Goal: Information Seeking & Learning: Learn about a topic

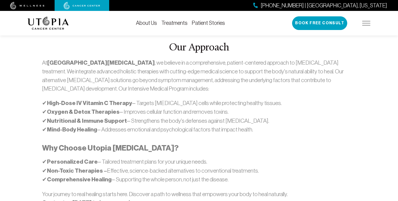
scroll to position [299, 0]
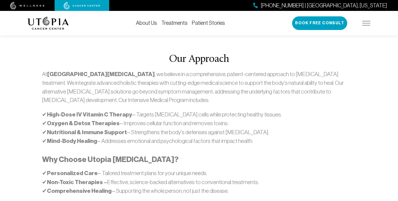
click at [152, 110] on p "✔ High-Dose IV Vitamin C Therapy – Targets [MEDICAL_DATA] cells while protectin…" at bounding box center [199, 127] width 314 height 35
click at [46, 110] on p "✔ High-Dose IV Vitamin C Therapy – Targets [MEDICAL_DATA] cells while protectin…" at bounding box center [199, 127] width 314 height 35
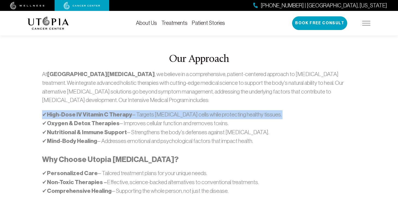
click at [46, 110] on p "✔ High-Dose IV Vitamin C Therapy – Targets [MEDICAL_DATA] cells while protectin…" at bounding box center [199, 127] width 314 height 35
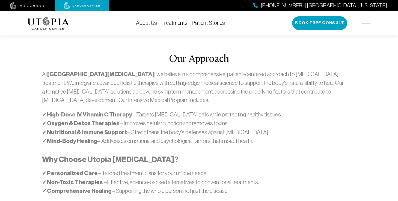
click at [200, 155] on h3 "Why Choose Utopia [MEDICAL_DATA]?" at bounding box center [199, 160] width 314 height 10
click at [124, 110] on p "✔ High-Dose IV Vitamin C Therapy – Targets [MEDICAL_DATA] cells while protectin…" at bounding box center [199, 127] width 314 height 35
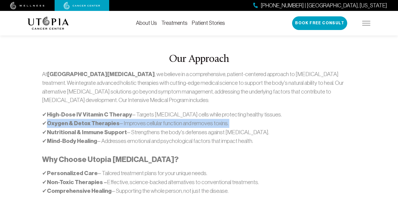
click at [124, 110] on p "✔ High-Dose IV Vitamin C Therapy – Targets [MEDICAL_DATA] cells while protectin…" at bounding box center [199, 127] width 314 height 35
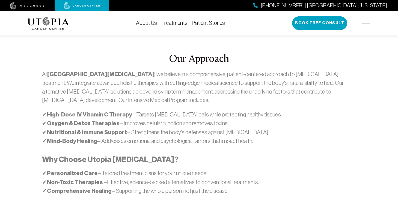
click at [124, 129] on strong "Nutritional & Immune Support" at bounding box center [87, 132] width 80 height 7
click at [126, 123] on p "✔ High-Dose IV Vitamin C Therapy – Targets [MEDICAL_DATA] cells while protectin…" at bounding box center [199, 127] width 314 height 35
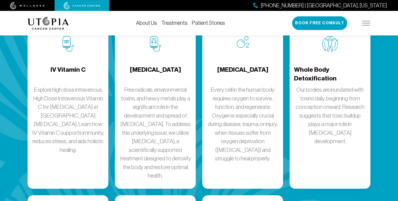
scroll to position [768, 0]
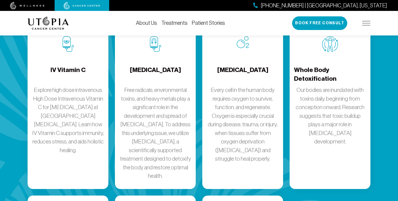
click at [166, 66] on h4 "[MEDICAL_DATA]" at bounding box center [155, 75] width 51 height 18
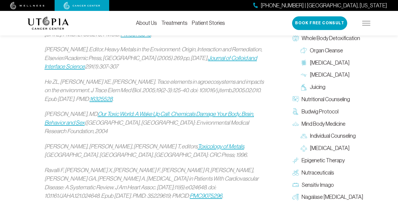
scroll to position [920, 0]
